Goal: Task Accomplishment & Management: Use online tool/utility

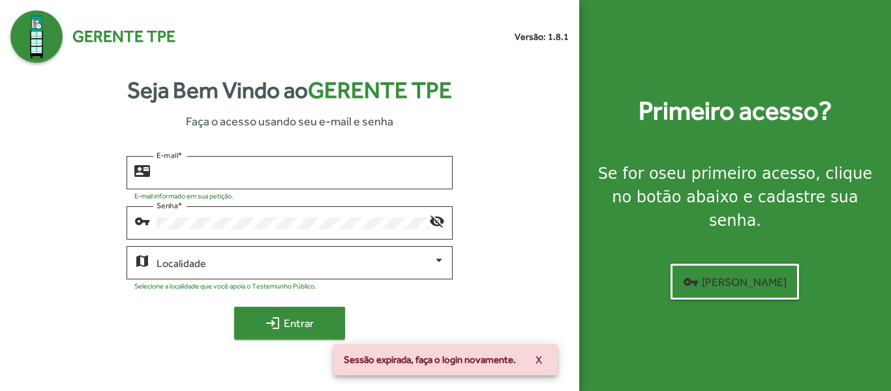
type input "**********"
click at [297, 323] on span "login Entrar" at bounding box center [289, 322] width 87 height 23
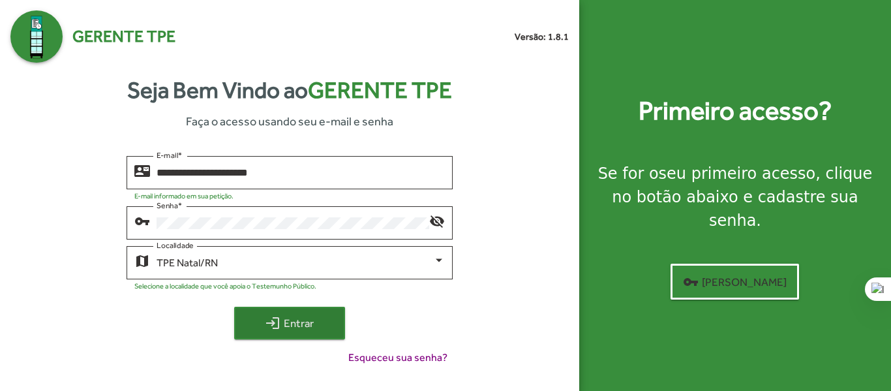
click at [296, 311] on span "login Entrar" at bounding box center [289, 322] width 87 height 23
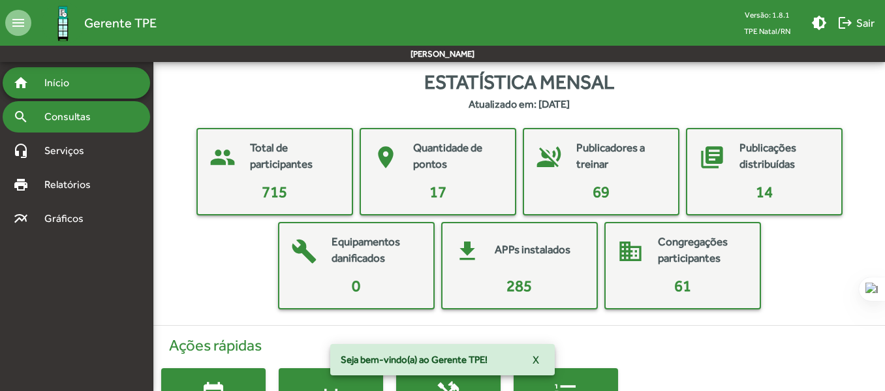
click at [91, 120] on span "Consultas" at bounding box center [72, 117] width 71 height 16
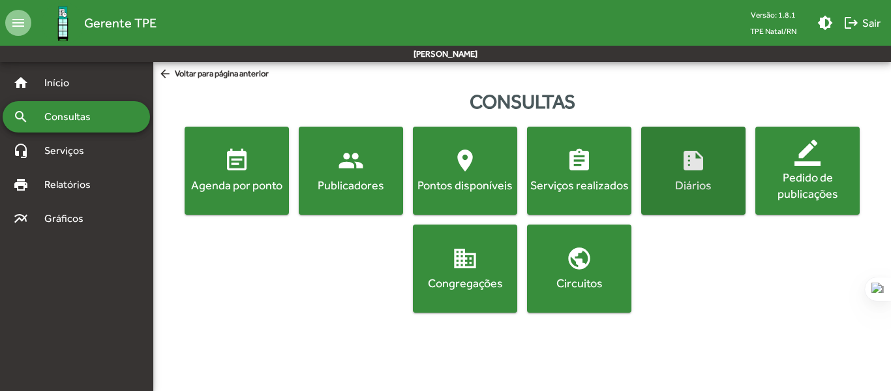
click at [692, 168] on mat-icon "summarize" at bounding box center [694, 160] width 26 height 26
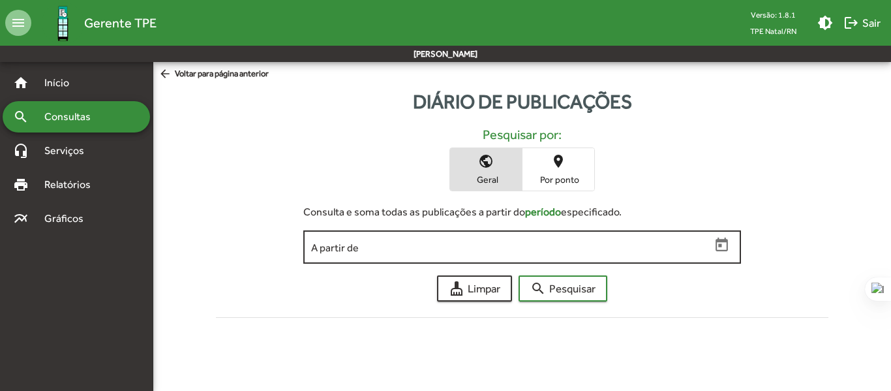
click at [520, 246] on input "A partir de" at bounding box center [511, 247] width 400 height 12
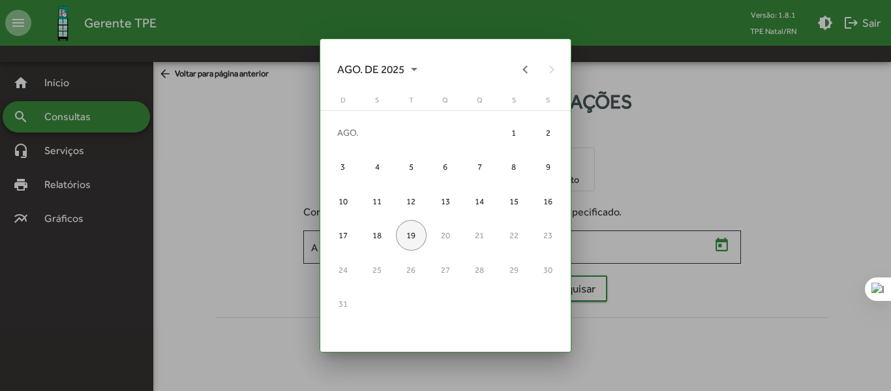
click at [414, 234] on div "19" at bounding box center [411, 235] width 31 height 31
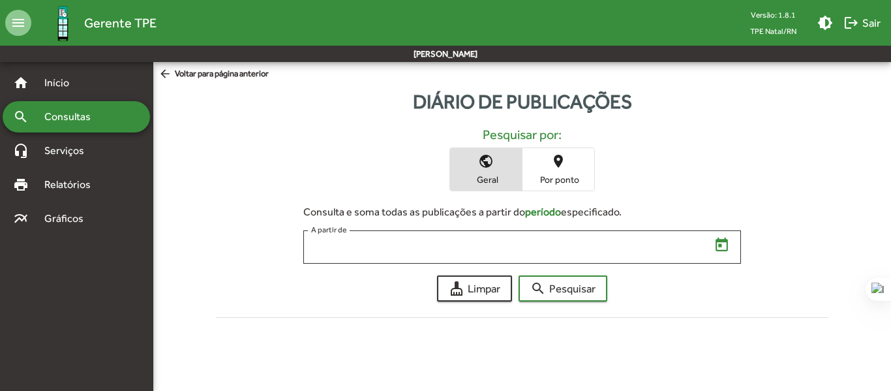
type input "**********"
click at [557, 177] on span "Por ponto" at bounding box center [558, 180] width 65 height 12
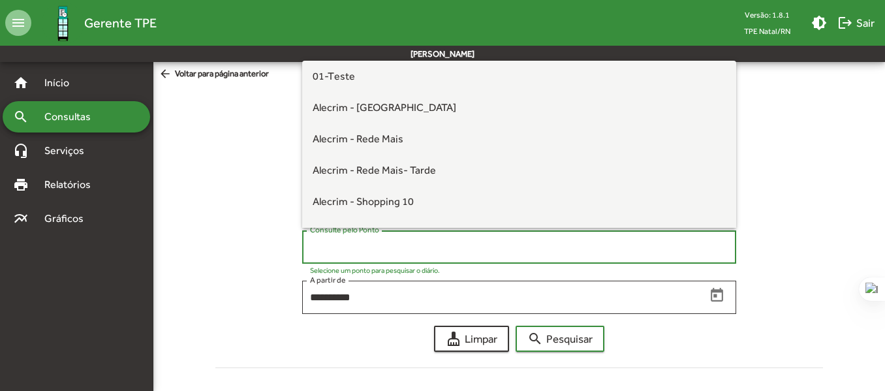
click at [440, 244] on input "Consulte pelo Ponto" at bounding box center [519, 247] width 419 height 12
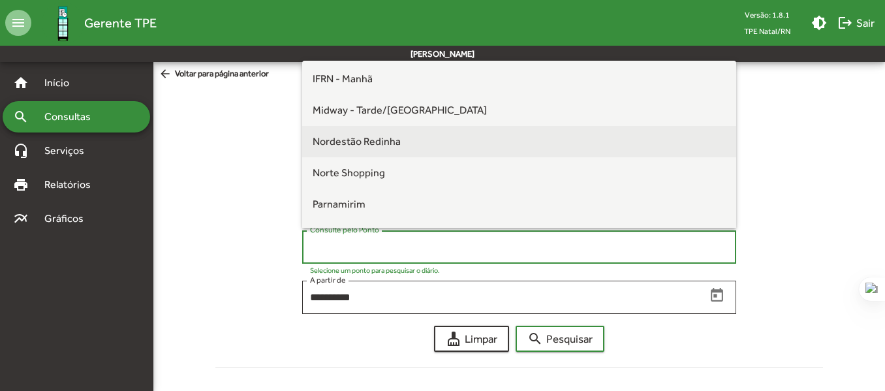
scroll to position [261, 0]
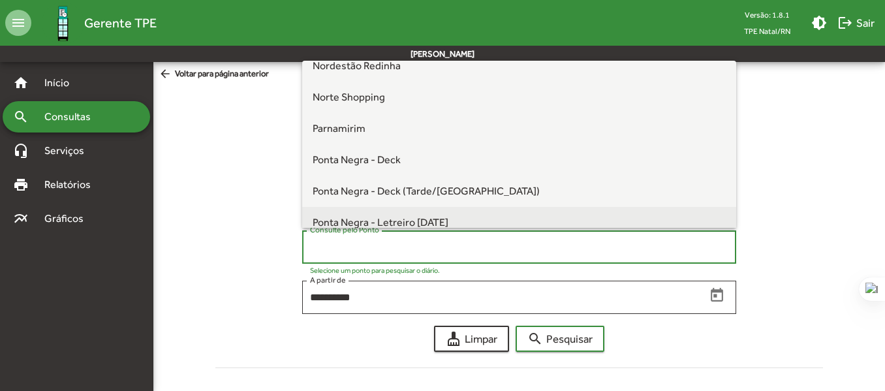
click at [395, 212] on span "Ponta Negra - Letreiro [DATE]" at bounding box center [520, 222] width 414 height 31
type input "**********"
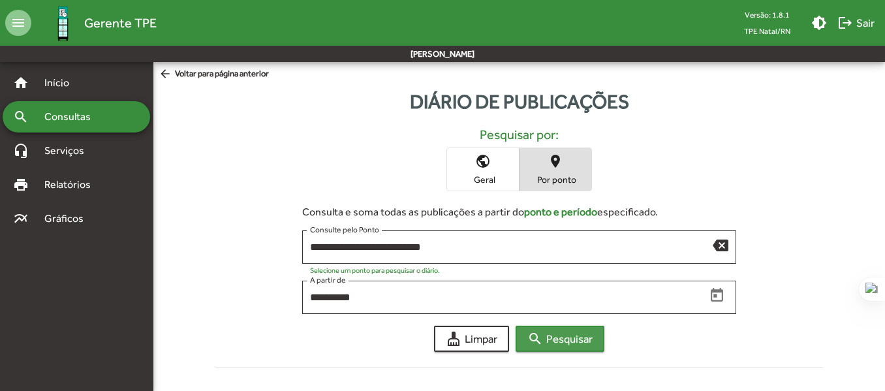
click at [558, 347] on span "search Pesquisar" at bounding box center [559, 338] width 65 height 23
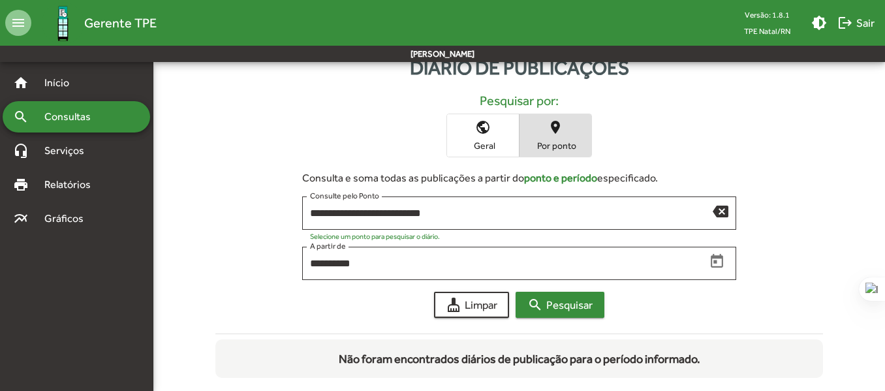
scroll to position [52, 0]
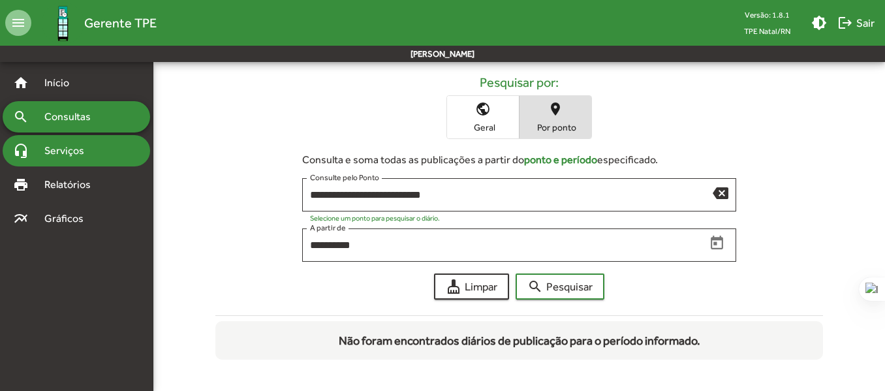
click at [86, 158] on span "Serviços" at bounding box center [69, 151] width 65 height 16
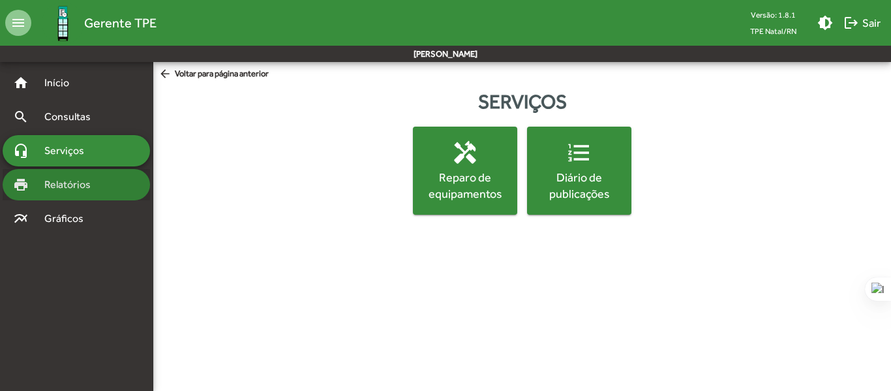
click at [68, 181] on span "Relatórios" at bounding box center [72, 185] width 71 height 16
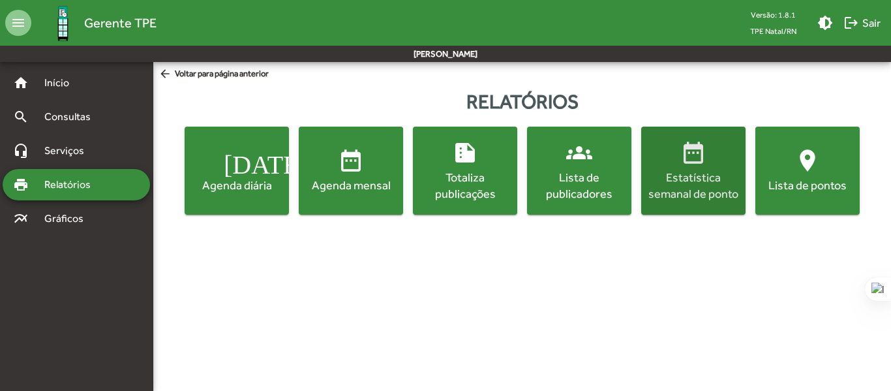
click at [694, 170] on div "Estatística semanal de ponto" at bounding box center [693, 185] width 99 height 33
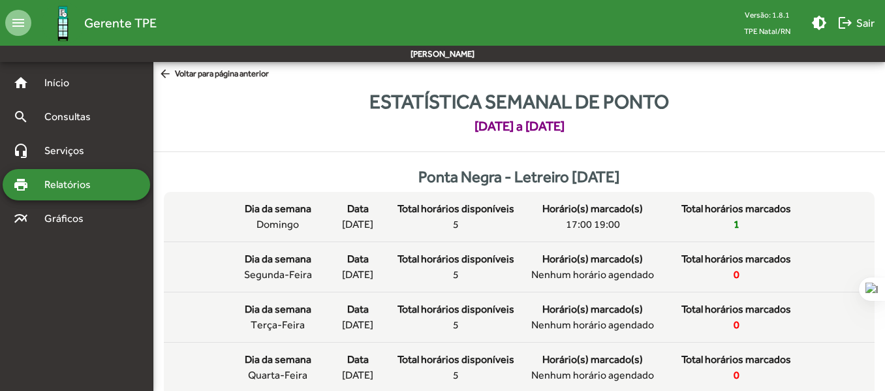
click at [76, 191] on span "Relatórios" at bounding box center [72, 185] width 71 height 16
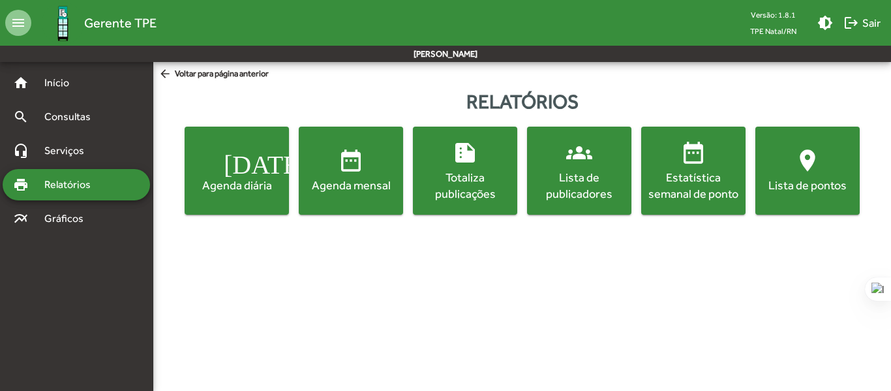
click at [249, 187] on div "Agenda diária" at bounding box center [236, 185] width 99 height 16
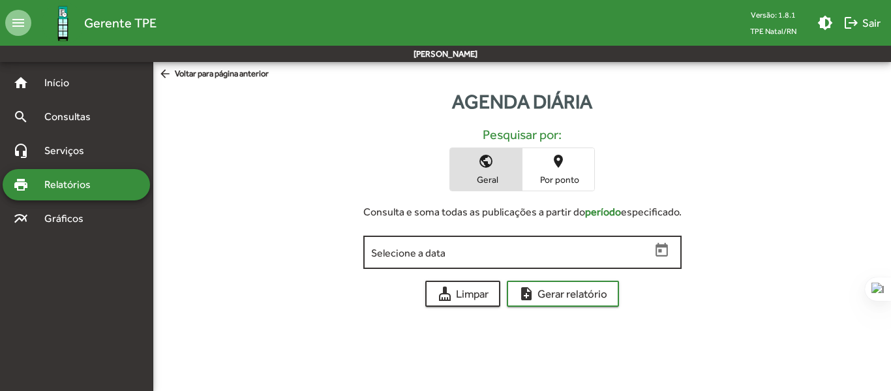
click at [661, 254] on icon "Open calendar" at bounding box center [662, 250] width 17 height 17
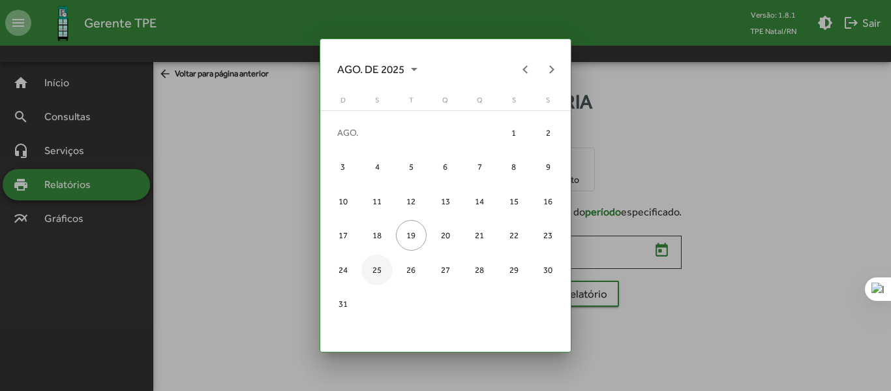
click at [372, 271] on div "25" at bounding box center [377, 269] width 31 height 31
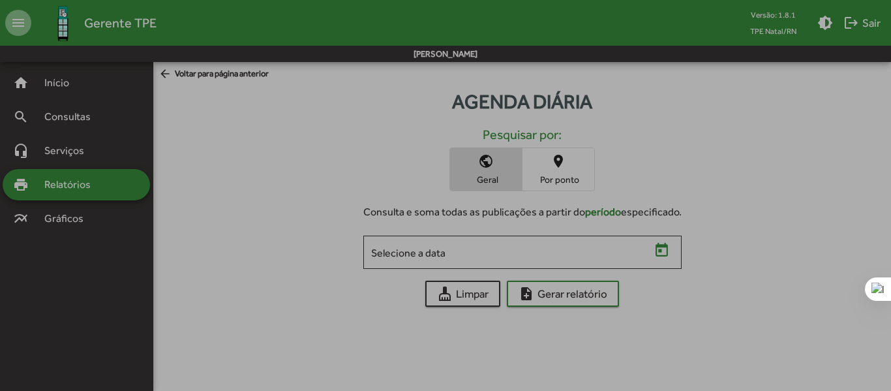
type input "**********"
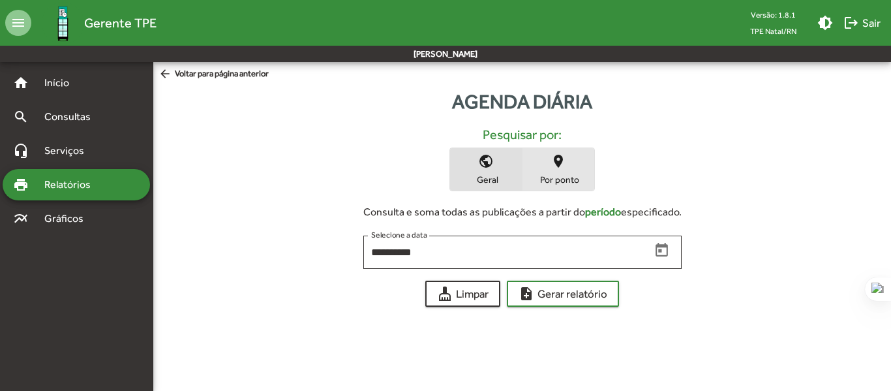
click at [557, 169] on span "place Por ponto" at bounding box center [559, 169] width 72 height 42
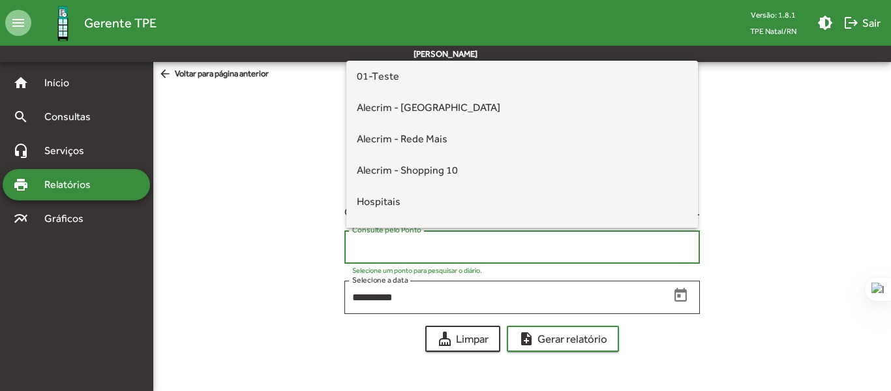
click at [496, 249] on input "Consulte pelo Ponto" at bounding box center [522, 247] width 340 height 12
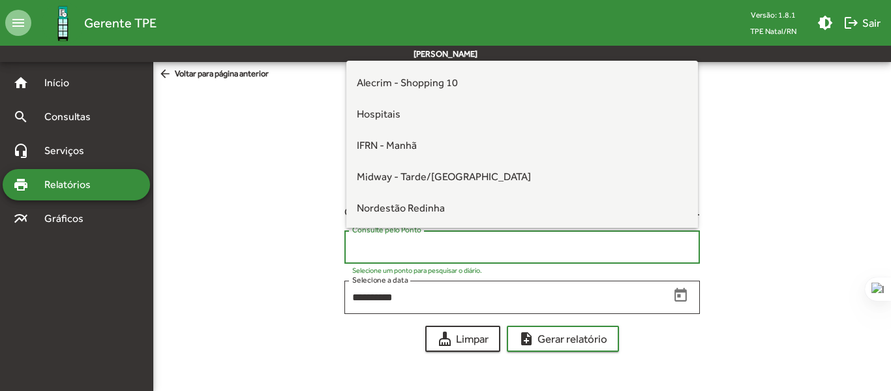
scroll to position [240, 0]
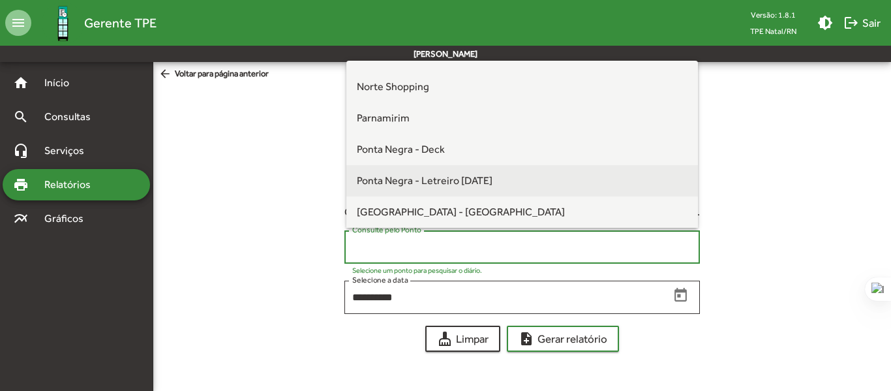
click at [480, 184] on span "Ponta Negra - Letreiro [DATE]" at bounding box center [425, 180] width 136 height 12
type input "**********"
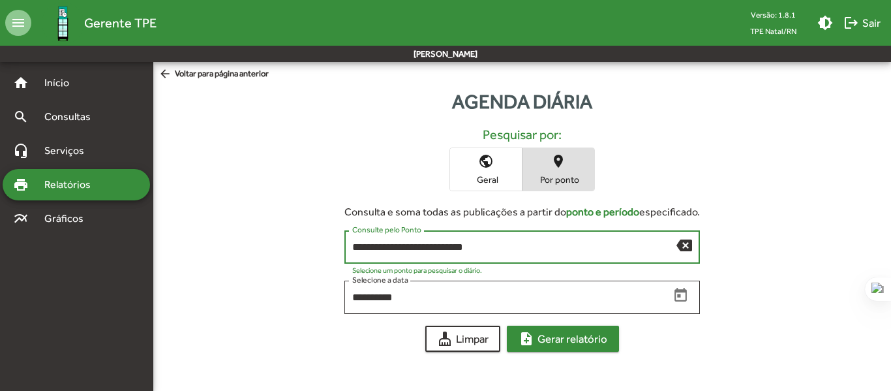
click at [572, 337] on span "note_add Gerar relatório" at bounding box center [563, 338] width 89 height 23
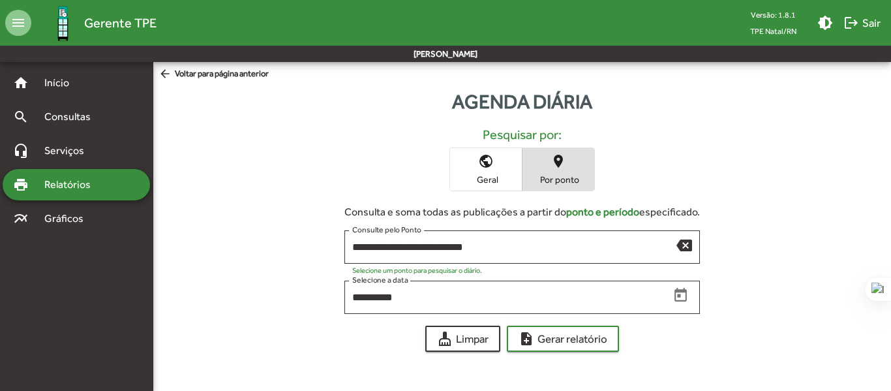
click at [67, 188] on span "Relatórios" at bounding box center [72, 185] width 71 height 16
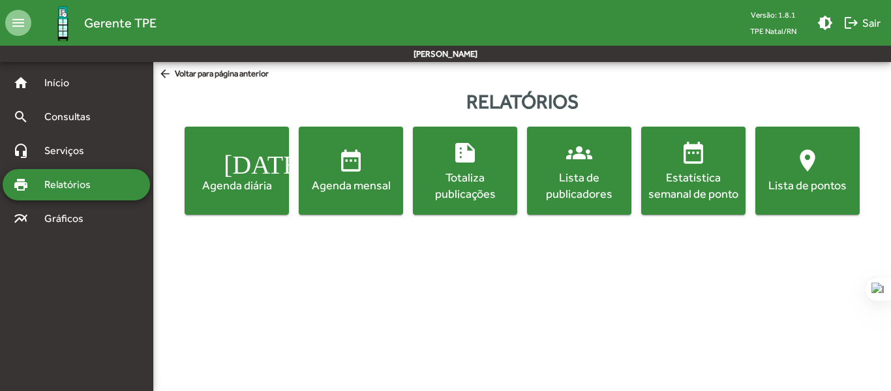
click at [377, 180] on div "Agenda mensal" at bounding box center [350, 185] width 99 height 16
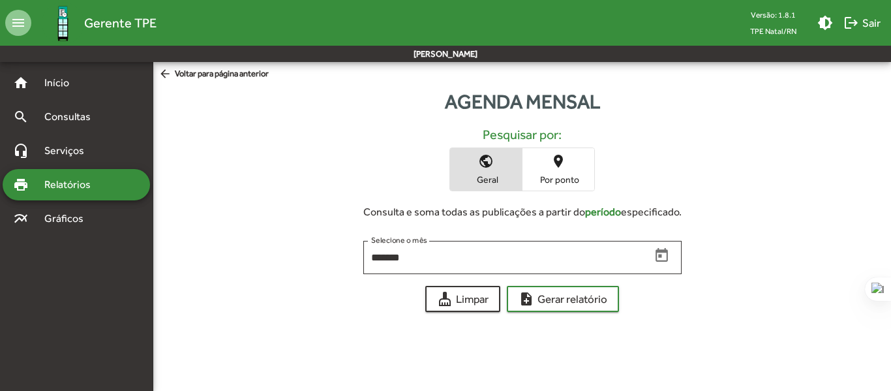
click at [575, 167] on span "place Por ponto" at bounding box center [559, 169] width 72 height 42
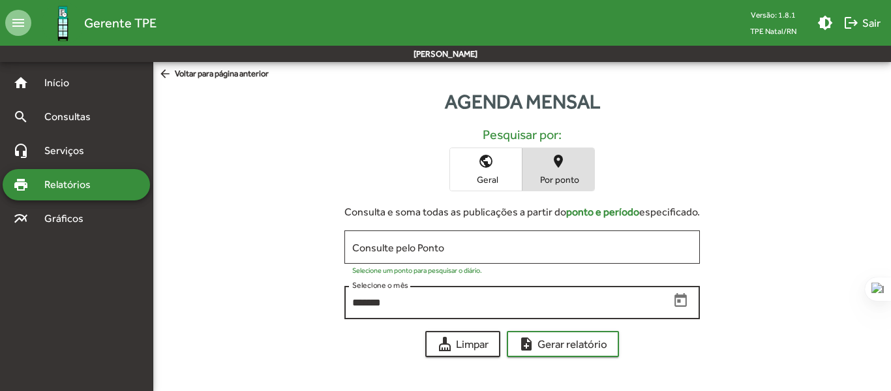
click at [682, 300] on icon "Open calendar" at bounding box center [681, 300] width 17 height 17
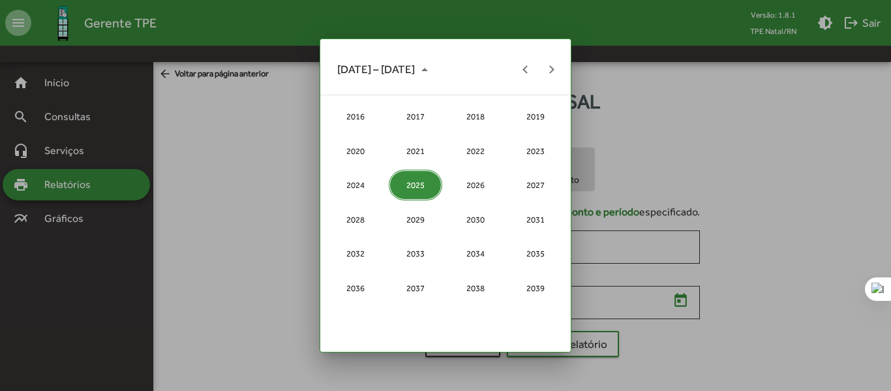
click at [681, 300] on div at bounding box center [445, 195] width 891 height 391
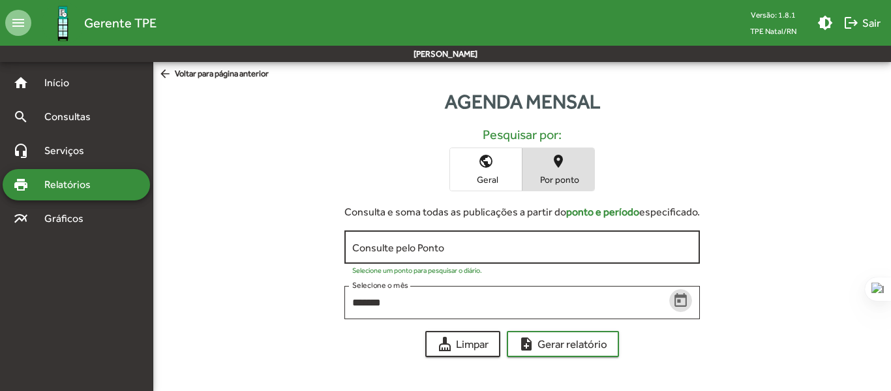
click at [461, 247] on input "Consulte pelo Ponto" at bounding box center [522, 247] width 340 height 12
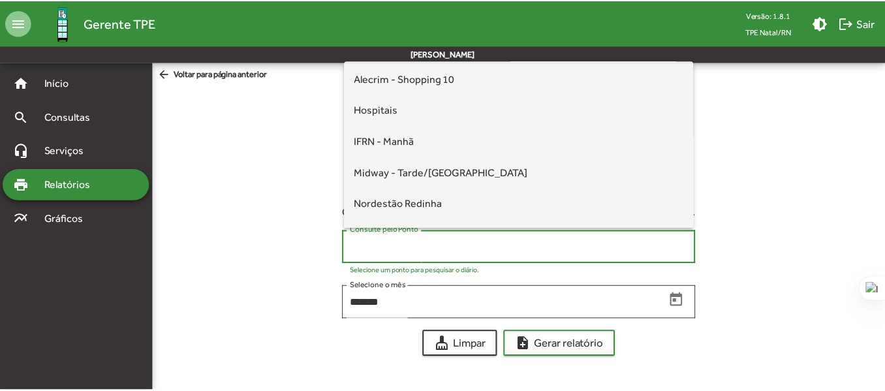
scroll to position [240, 0]
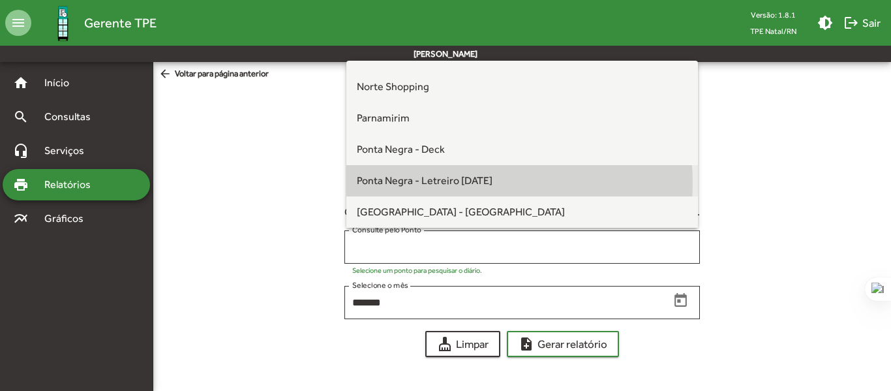
click at [478, 182] on span "Ponta Negra - Letreiro [DATE]" at bounding box center [425, 180] width 136 height 12
type input "**********"
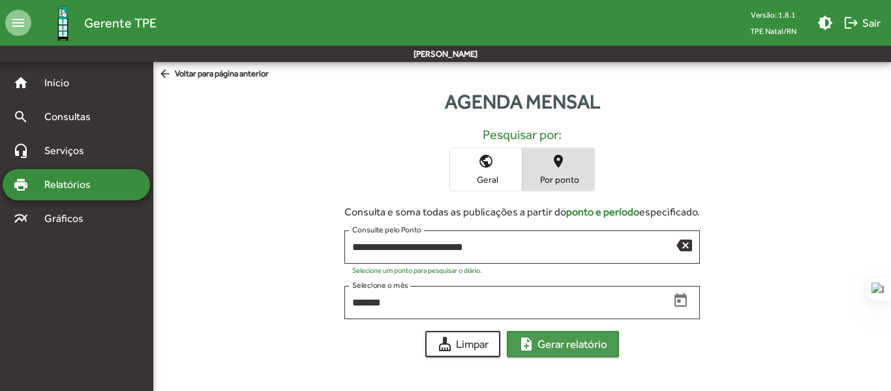
click at [555, 339] on span "note_add Gerar relatório" at bounding box center [563, 343] width 89 height 23
click at [74, 181] on span "Relatórios" at bounding box center [72, 185] width 71 height 16
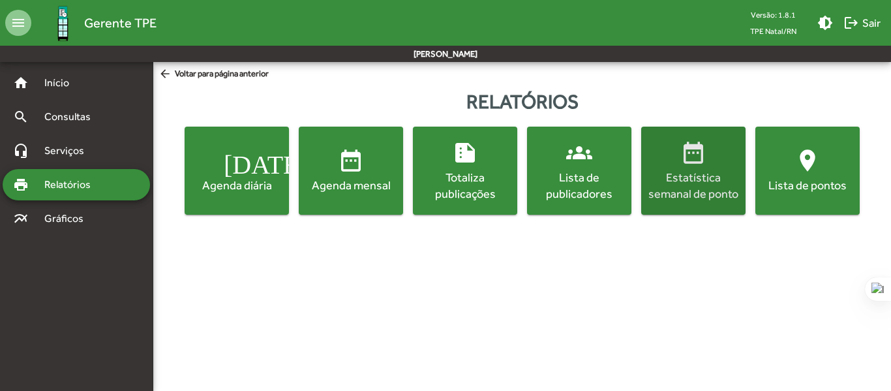
click at [669, 169] on div "Estatística semanal de ponto" at bounding box center [693, 185] width 99 height 33
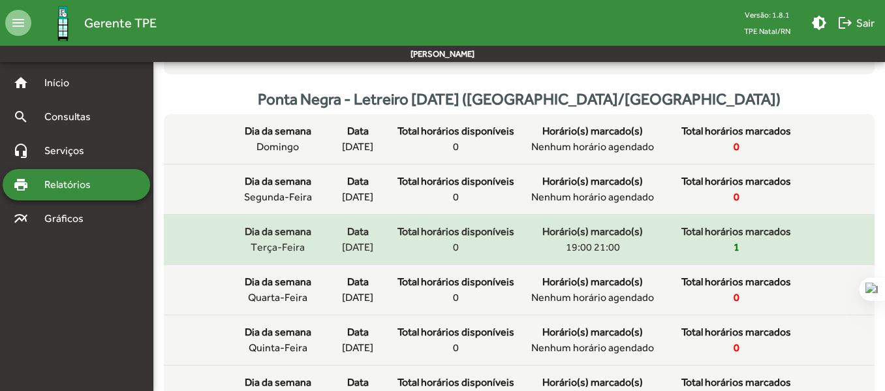
scroll to position [457, 0]
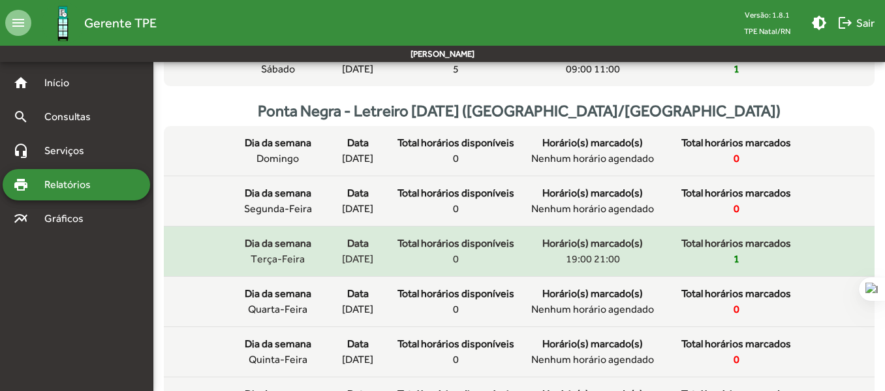
click at [606, 264] on span "19:00 21:00" at bounding box center [593, 259] width 54 height 16
click at [638, 247] on span "Horário(s) marcado(s)" at bounding box center [592, 244] width 100 height 16
click at [779, 254] on div "Total horários marcados 1" at bounding box center [736, 251] width 131 height 31
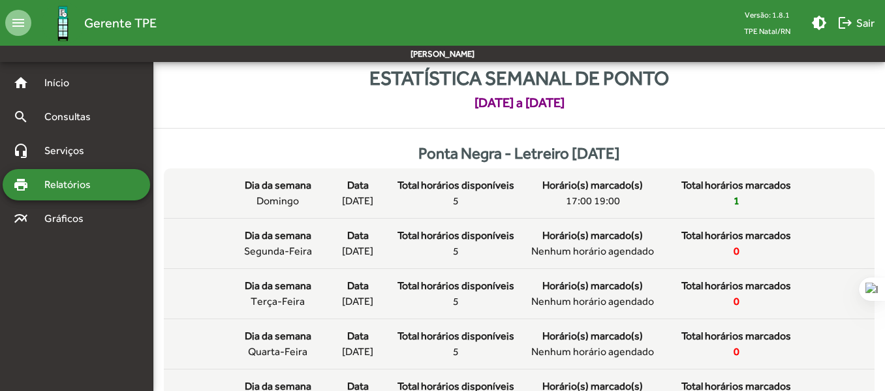
scroll to position [0, 0]
